Goal: Check status: Check status

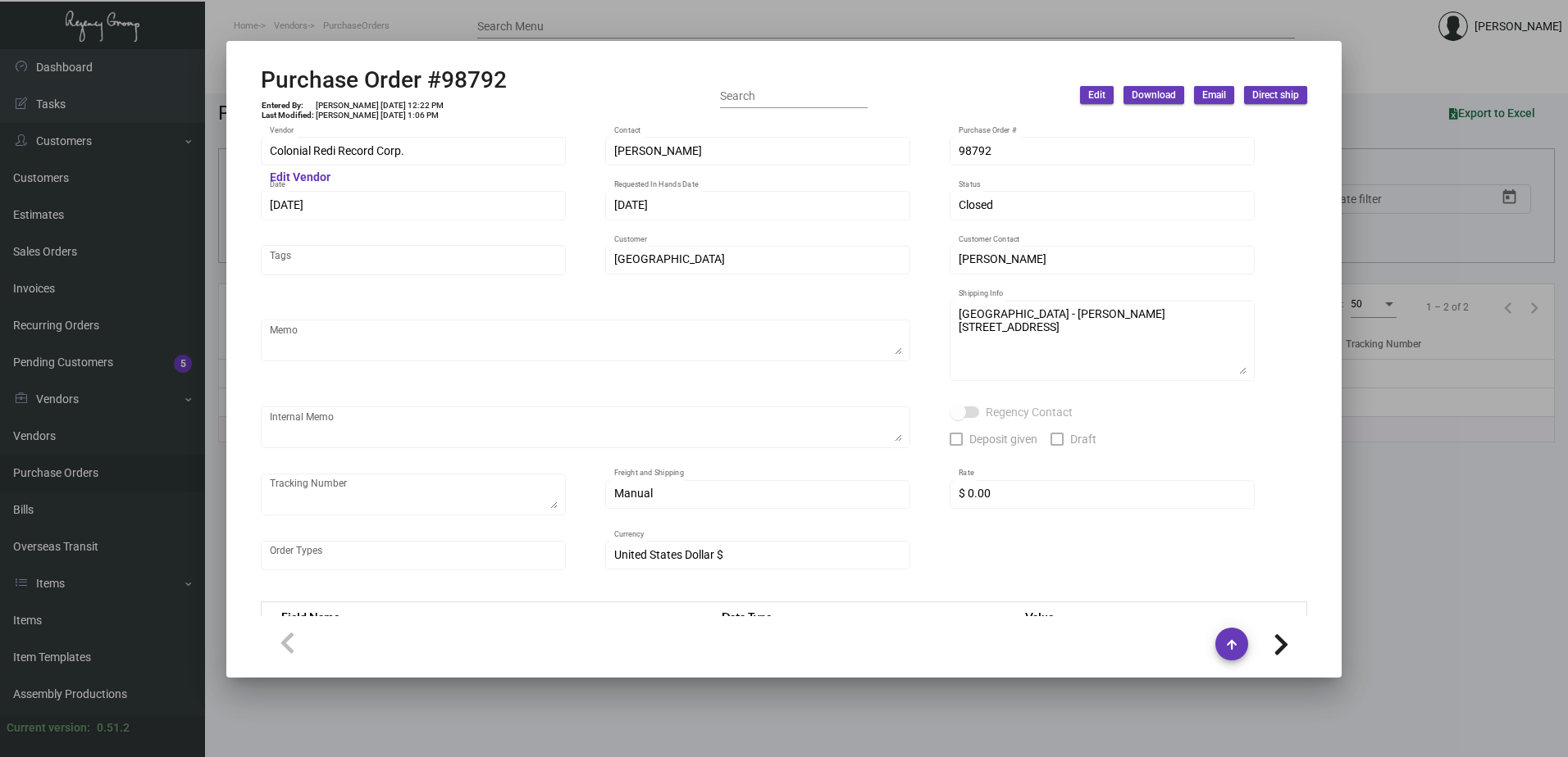
scroll to position [858, 0]
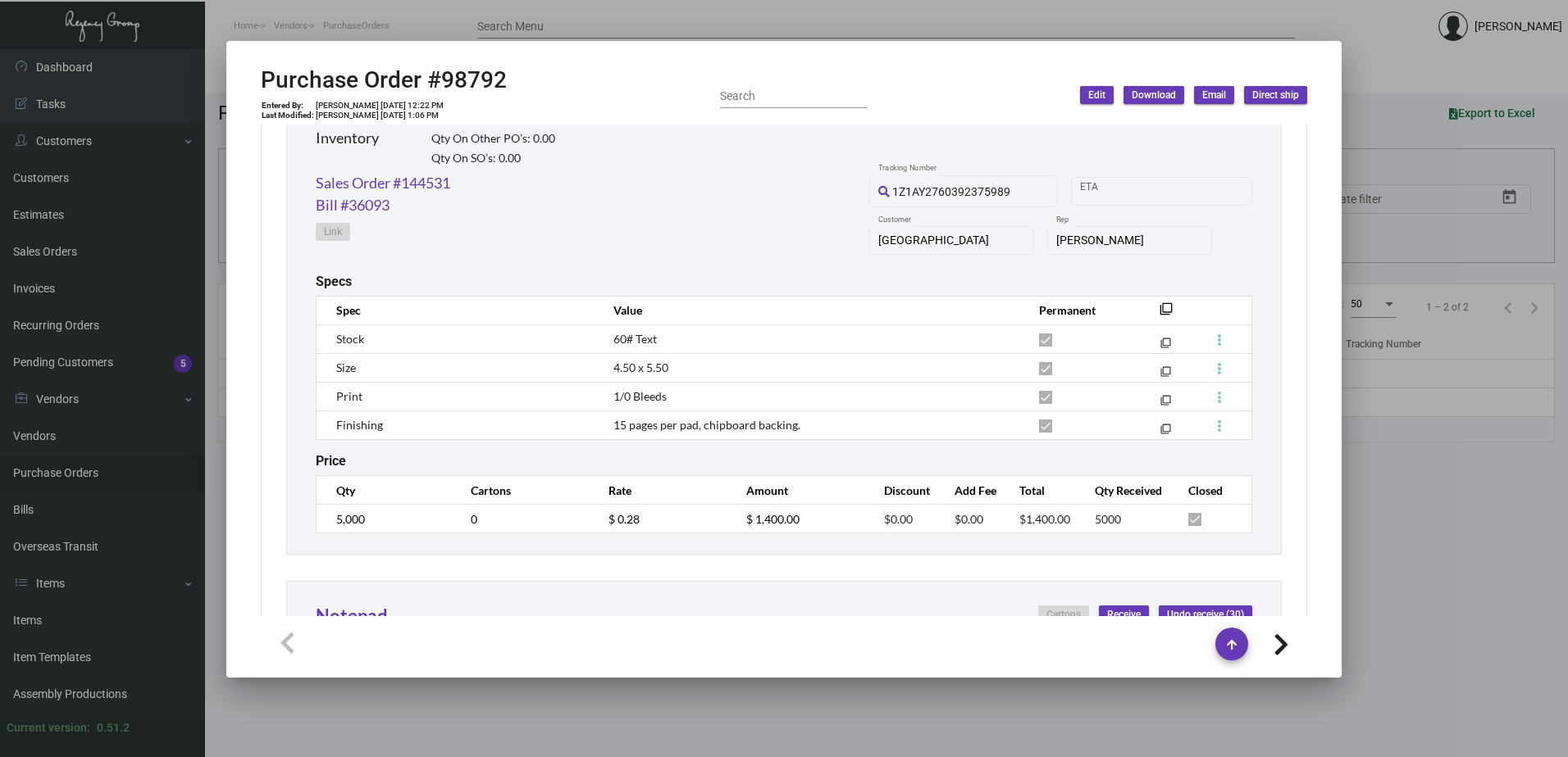
click at [514, 29] on div at bounding box center [784, 378] width 1568 height 757
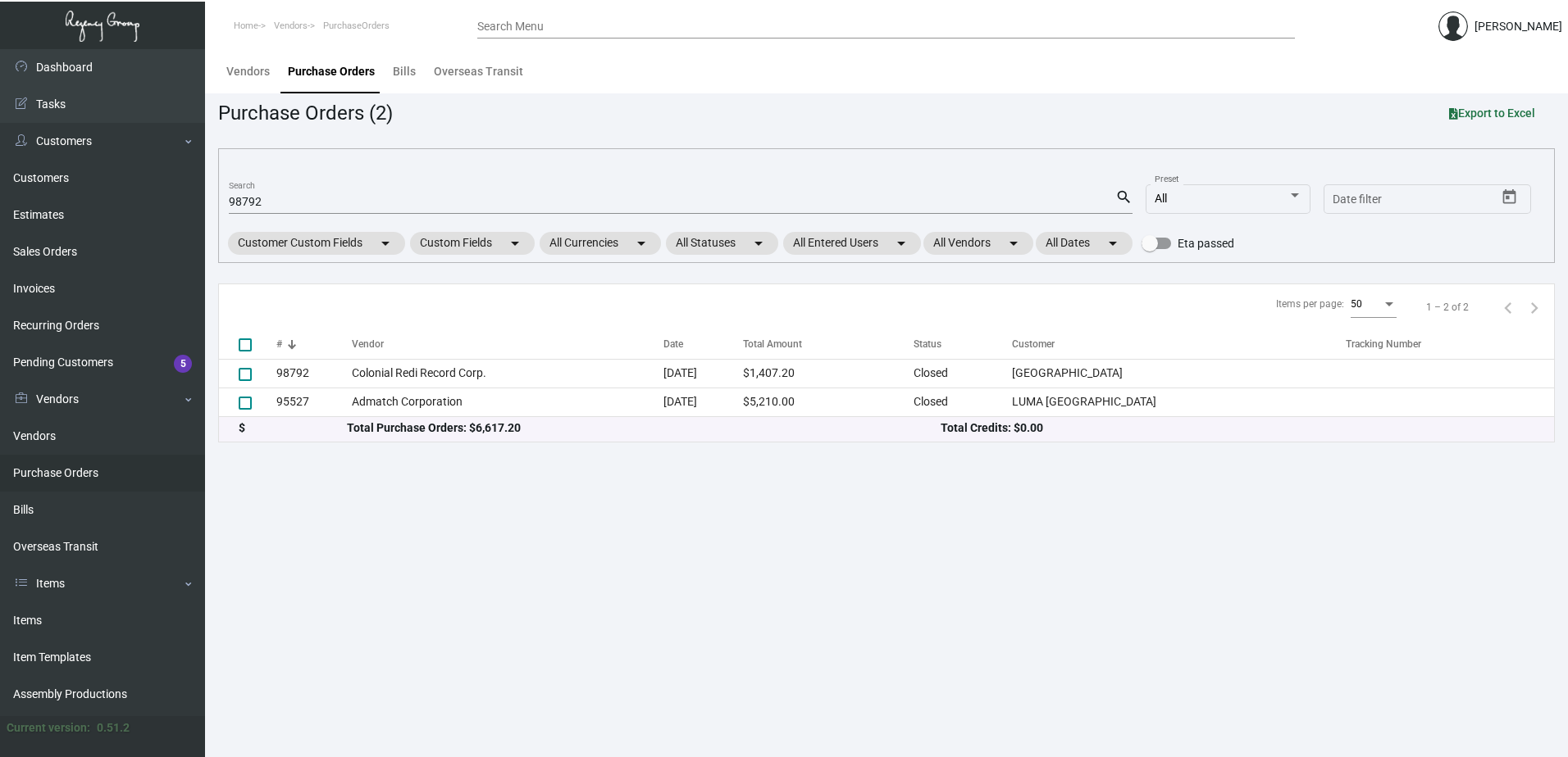
drag, startPoint x: 434, startPoint y: 26, endPoint x: 406, endPoint y: 75, distance: 56.4
click at [434, 25] on ol "Home Vendors PurchaseOrders" at bounding box center [341, 26] width 272 height 42
drag, startPoint x: 309, startPoint y: 196, endPoint x: 155, endPoint y: 214, distance: 155.0
click at [156, 212] on div "Dashboard Dashboard Tasks Customers Customers Estimates Sales Orders Invoices R…" at bounding box center [784, 403] width 1568 height 708
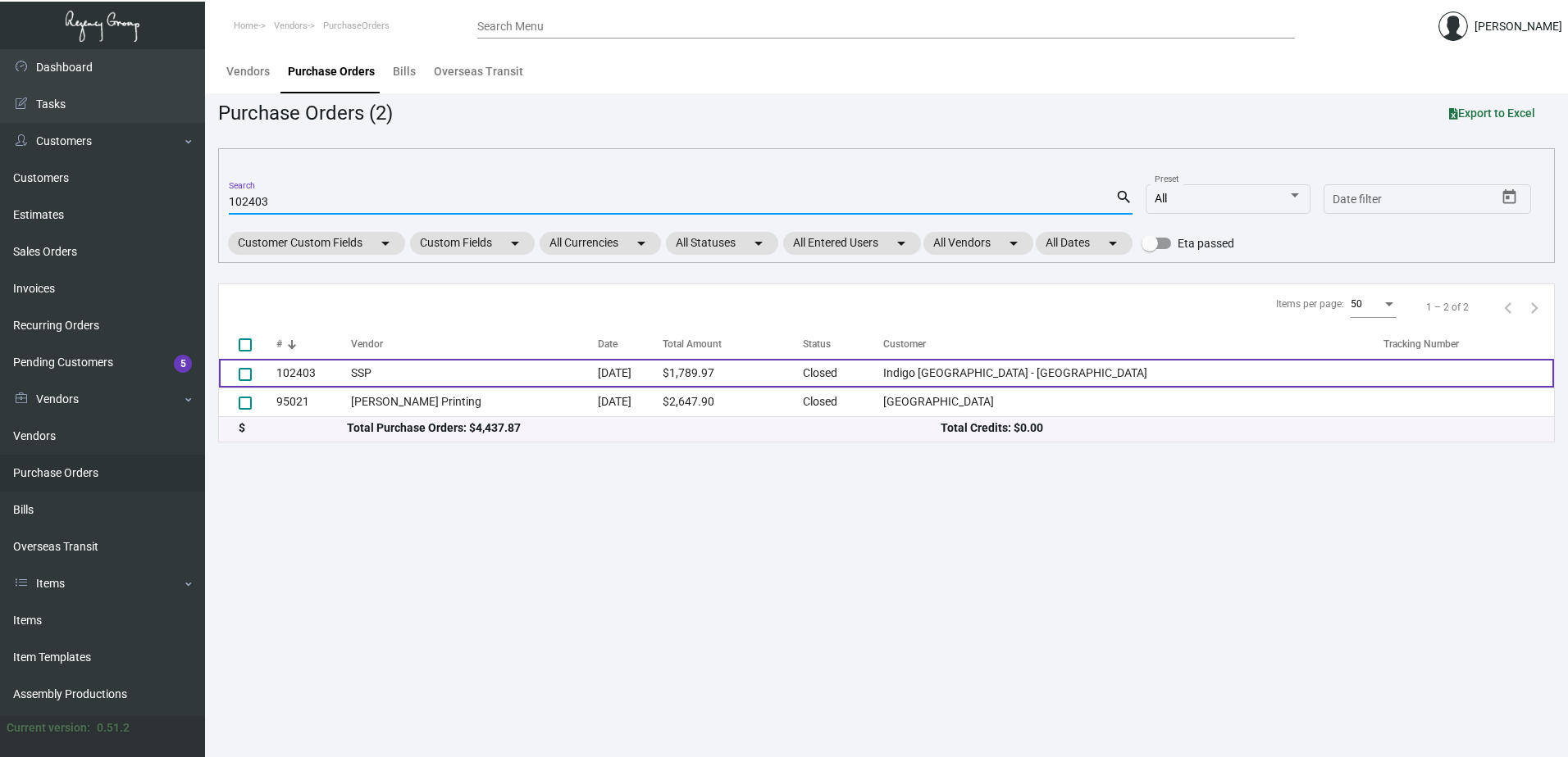
type input "102403"
click at [783, 369] on td "$1,789.97" at bounding box center [732, 373] width 139 height 29
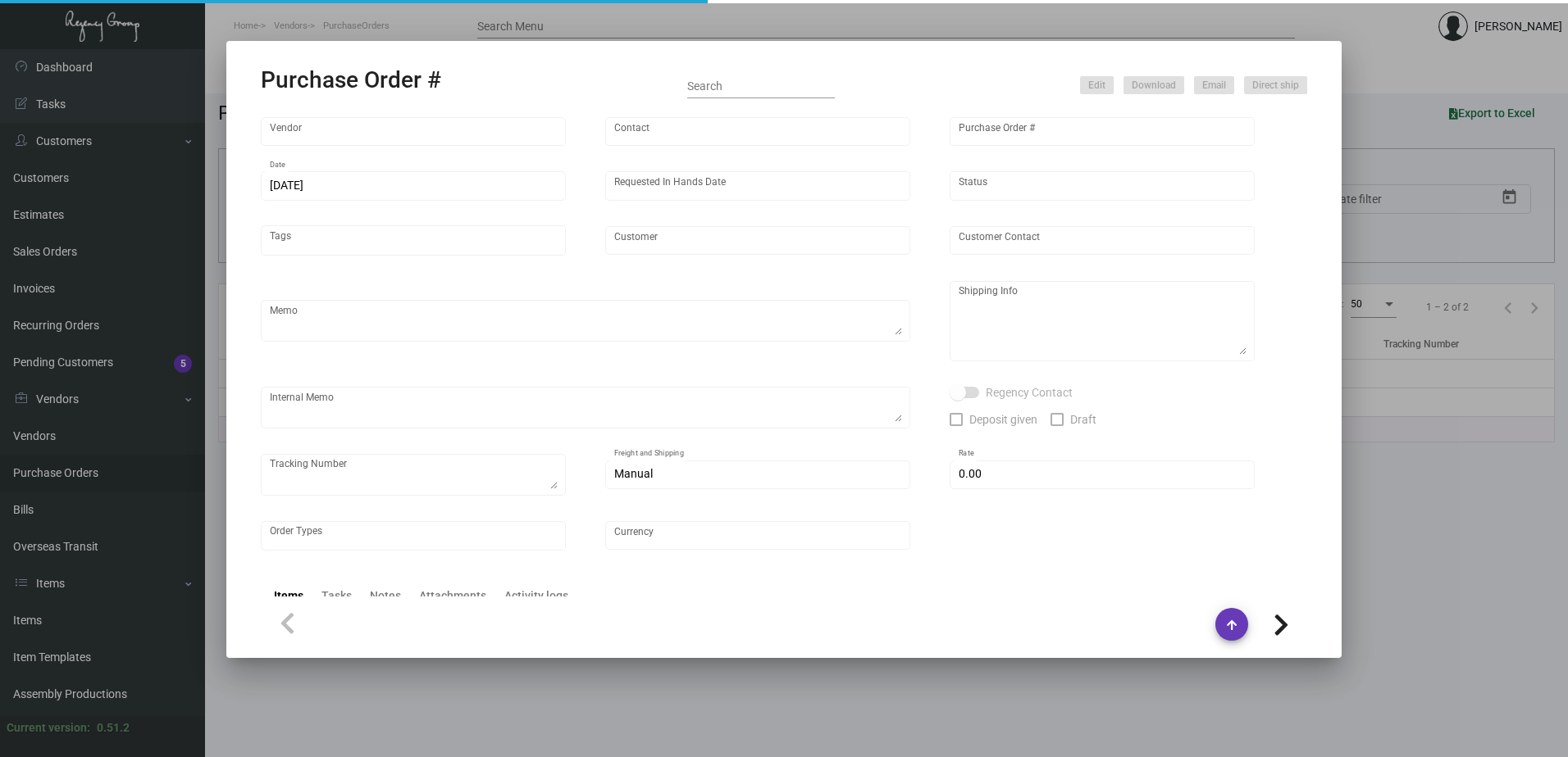
type input "SSP"
type input "[PERSON_NAME]"
type input "102403"
type input "[DATE]"
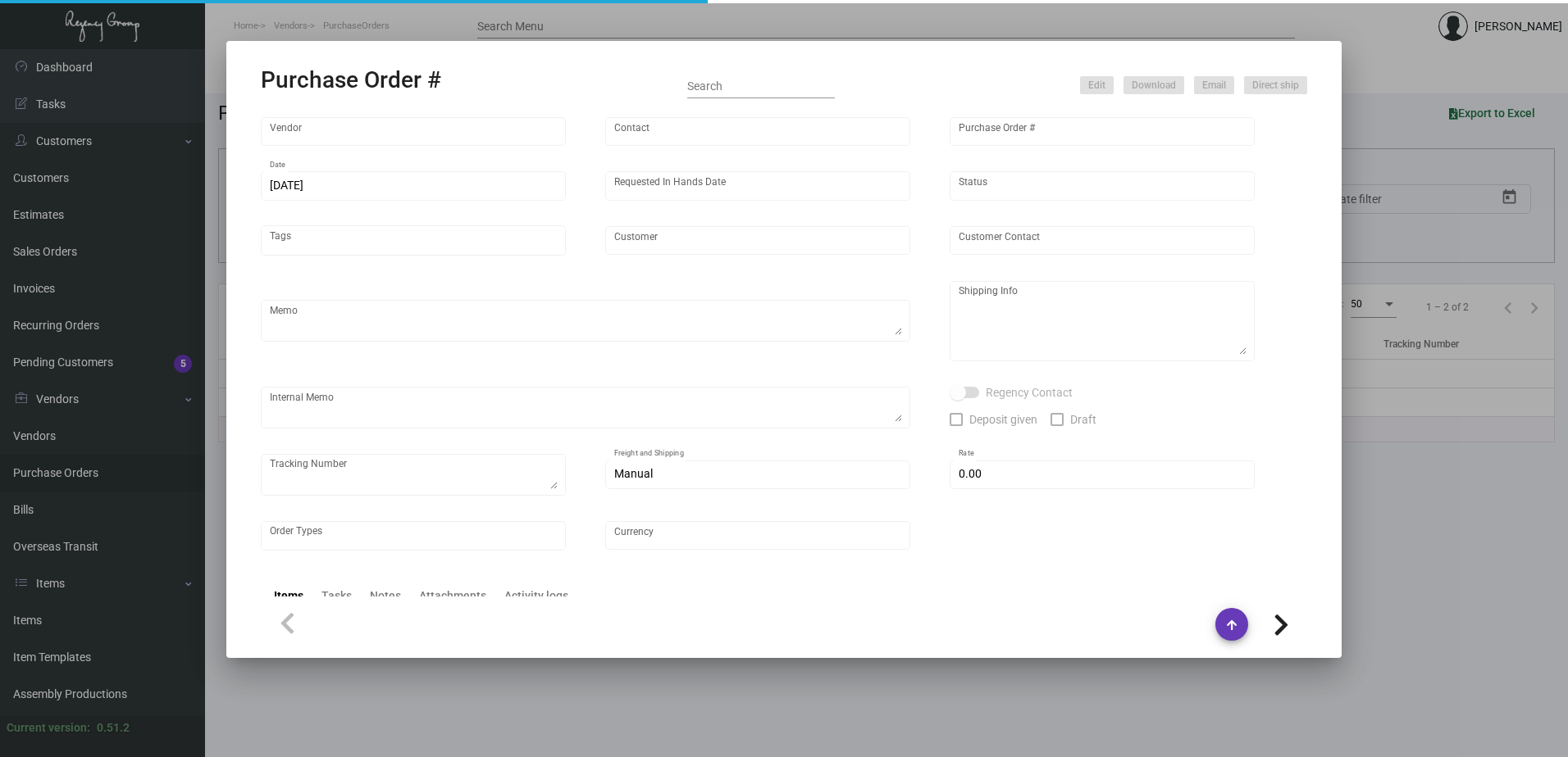
type input "Indigo [GEOGRAPHIC_DATA] - [GEOGRAPHIC_DATA]"
type input "[PERSON_NAME]"
type textarea "Reorder - Purchase Order #92303 ***NEW ART***"
type textarea "[PERSON_NAME][GEOGRAPHIC_DATA] - [GEOGRAPHIC_DATA] - [PERSON_NAME] [STREET_ADDR…"
type input "$ 0.00"
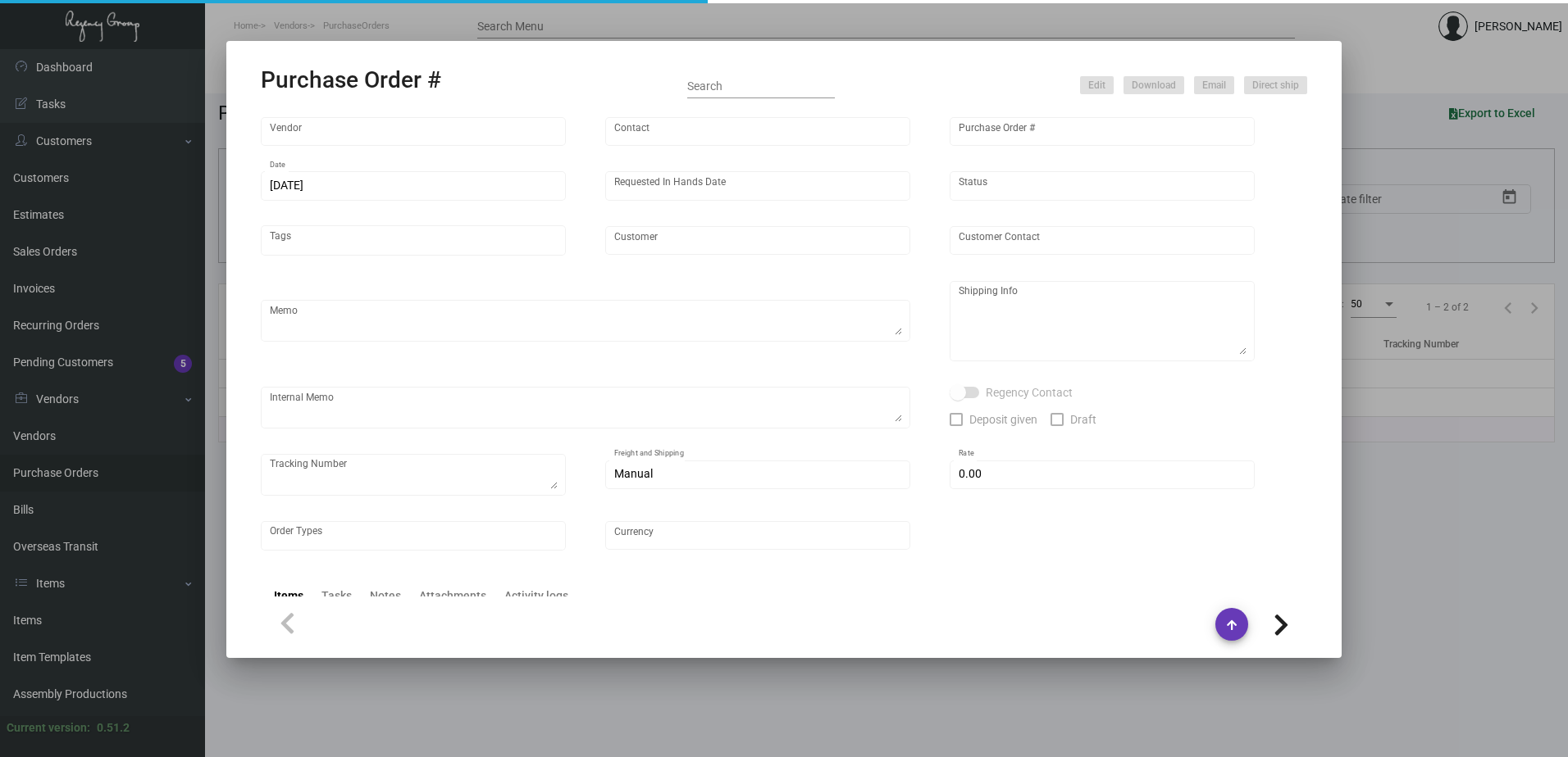
type input "United States Dollar $"
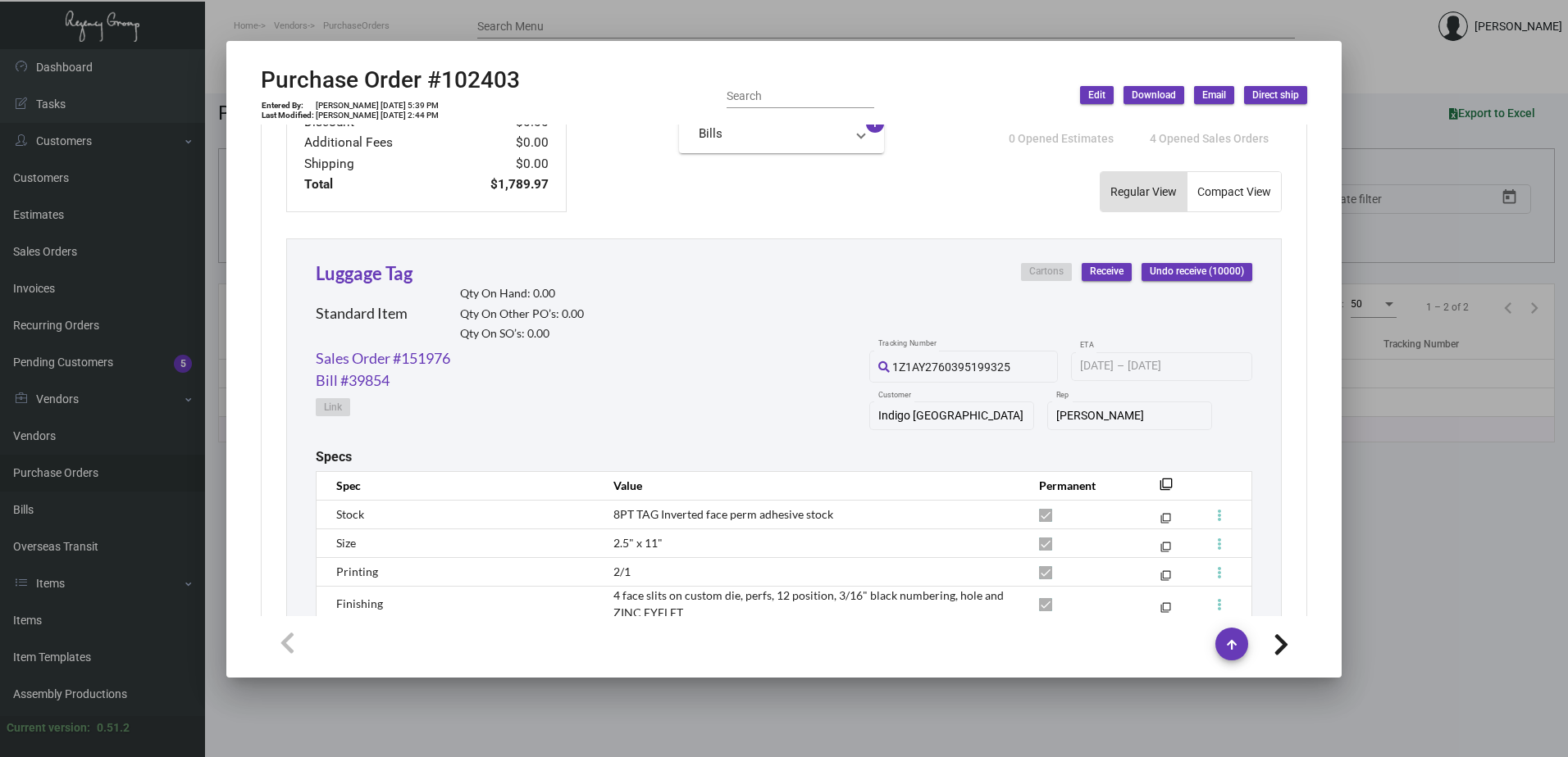
scroll to position [836, 0]
